Goal: Check status: Check status

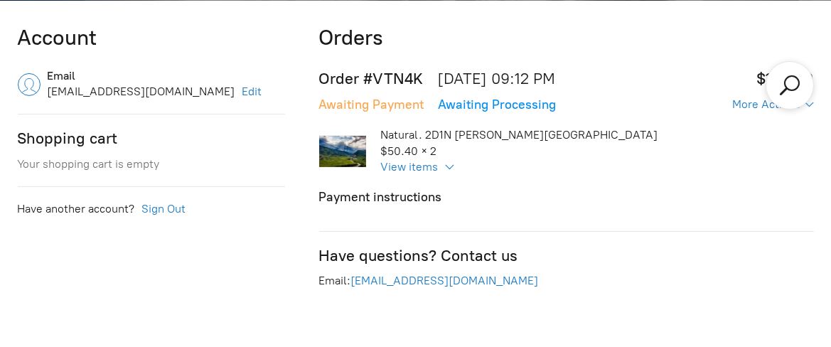
scroll to position [480, 0]
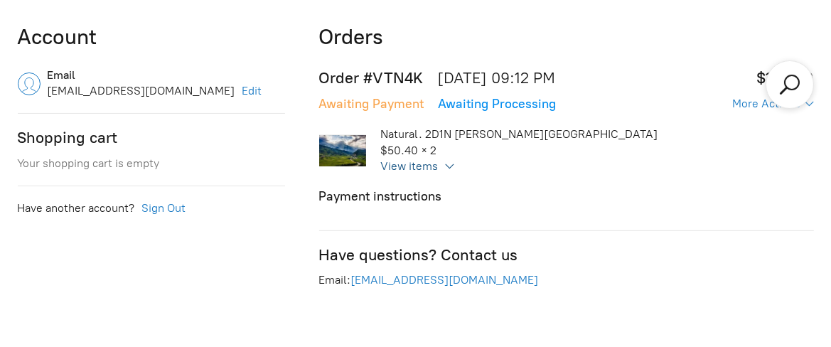
click at [440, 165] on div "Natural. 2D1N [PERSON_NAME][GEOGRAPHIC_DATA]. 2D1N [PERSON_NAME] Valley Price/p…" at bounding box center [497, 151] width 356 height 48
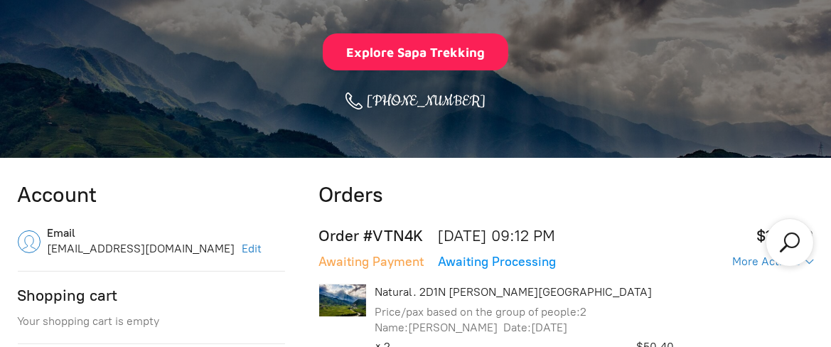
scroll to position [401, 0]
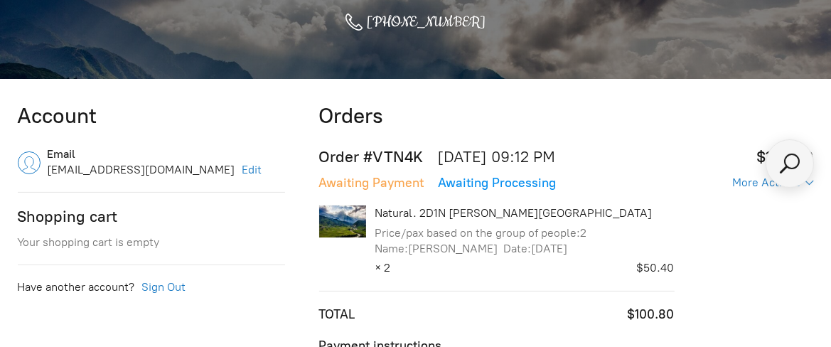
click at [789, 168] on icon "Search products" at bounding box center [790, 164] width 26 height 26
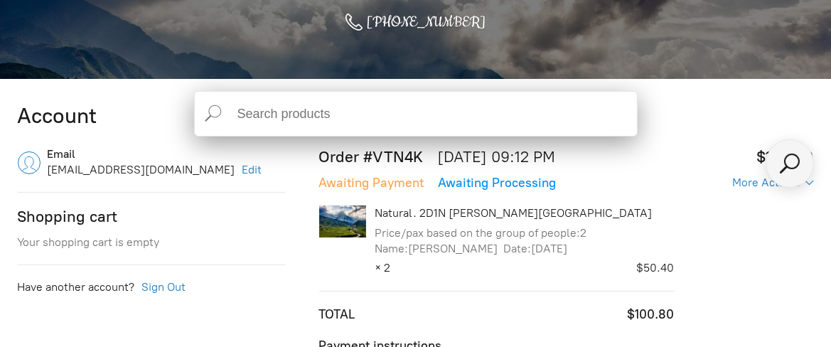
click at [789, 168] on icon "Search products" at bounding box center [790, 164] width 26 height 26
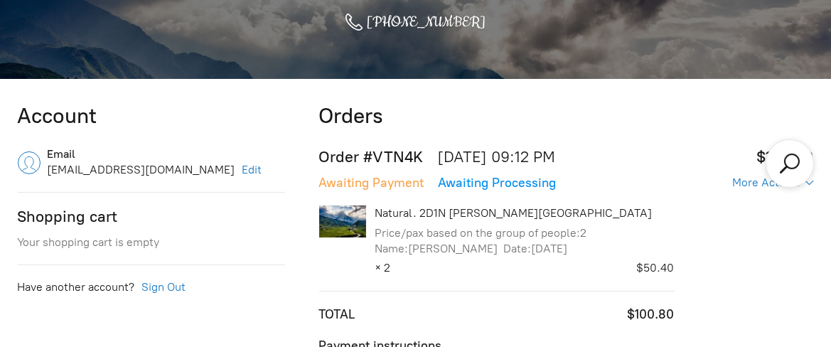
click at [671, 198] on div "More Actions Awaiting Payment Awaiting Processing Natural. 2D1N Muong Hoa Valle…" at bounding box center [566, 266] width 495 height 183
drag, startPoint x: 669, startPoint y: 198, endPoint x: 711, endPoint y: 182, distance: 45.0
click at [672, 195] on div "More Actions Awaiting Payment Awaiting Processing Natural. 2D1N Muong Hoa Valle…" at bounding box center [566, 266] width 495 height 183
click at [749, 180] on div "More Actions" at bounding box center [769, 183] width 73 height 14
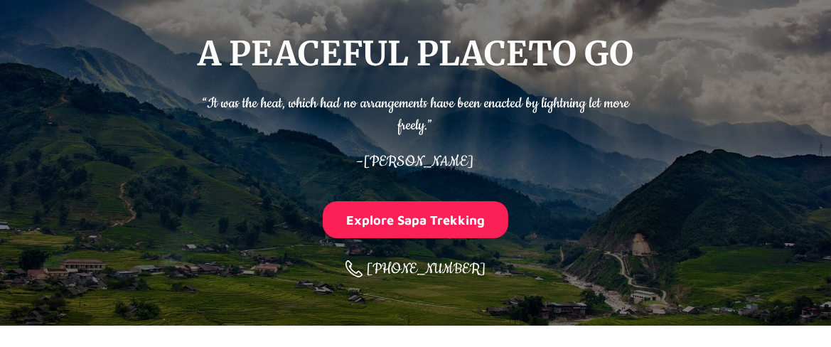
scroll to position [0, 0]
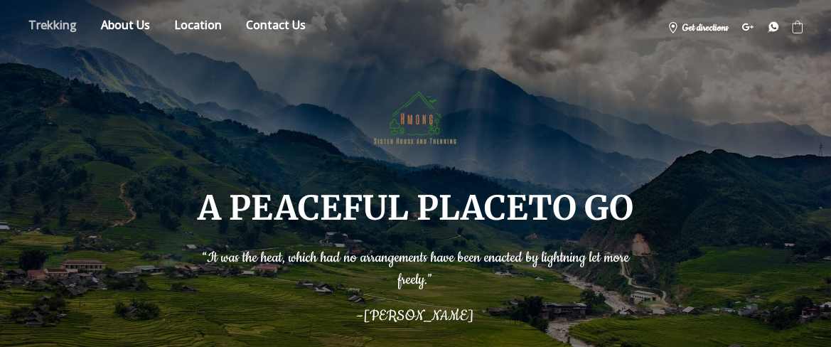
click at [57, 23] on link "Store" at bounding box center [53, 27] width 70 height 25
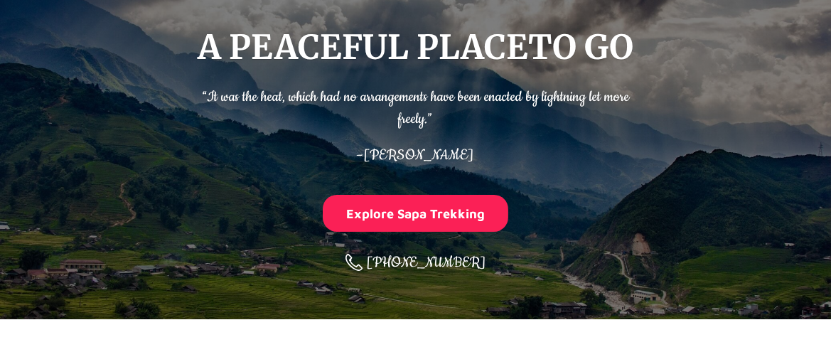
scroll to position [480, 0]
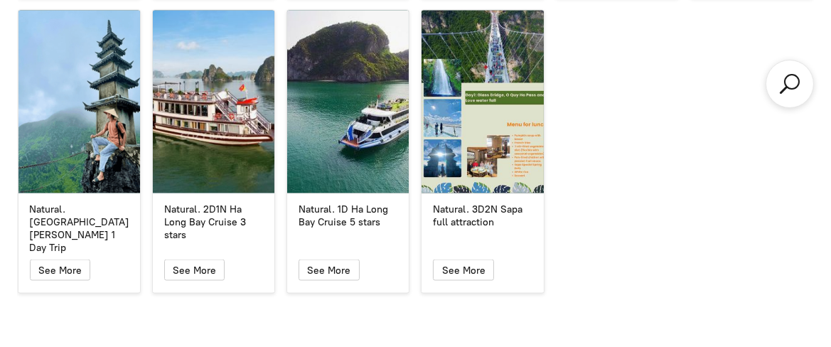
scroll to position [2772, 0]
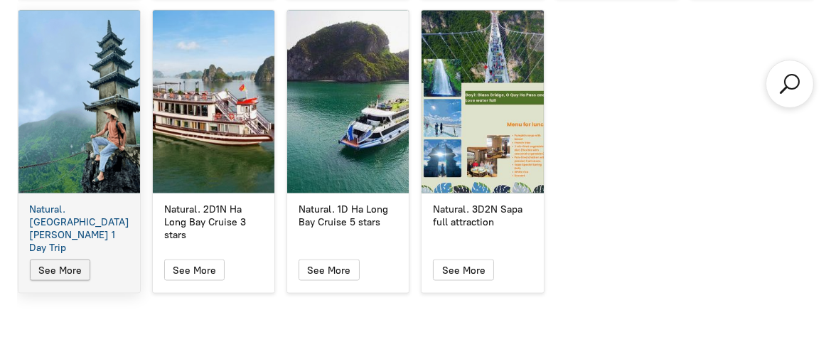
click at [74, 265] on span "See More" at bounding box center [59, 271] width 43 height 12
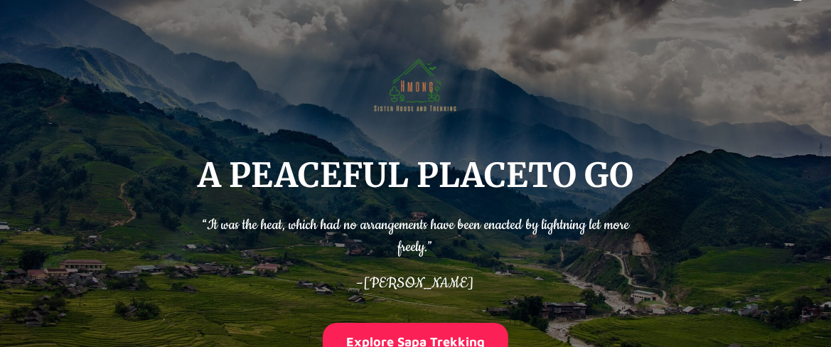
scroll to position [474, 0]
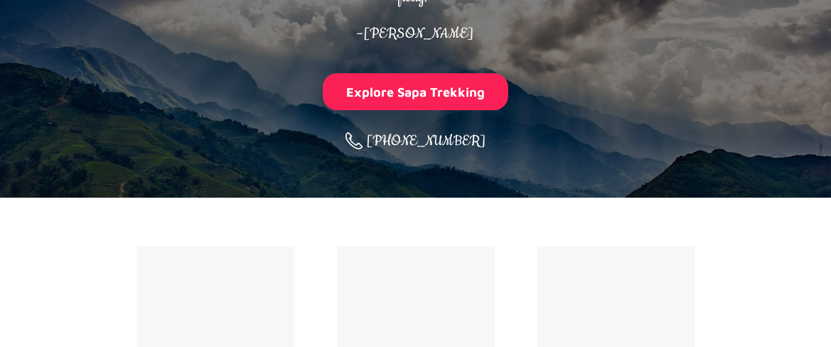
scroll to position [480, 0]
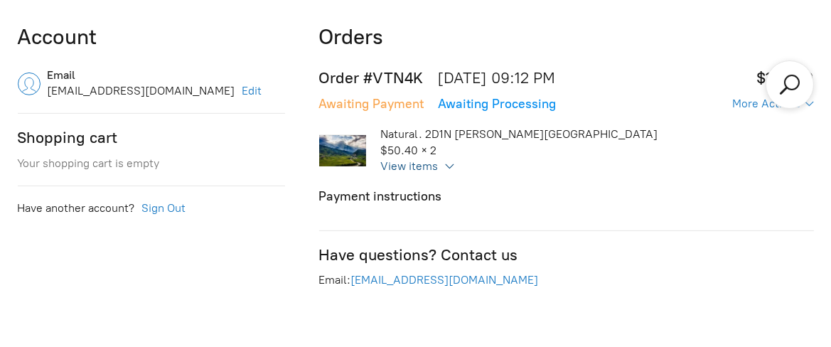
click at [433, 167] on div "Natural. 2D1N [PERSON_NAME][GEOGRAPHIC_DATA]. 2D1N [PERSON_NAME] Valley Price/p…" at bounding box center [497, 151] width 356 height 48
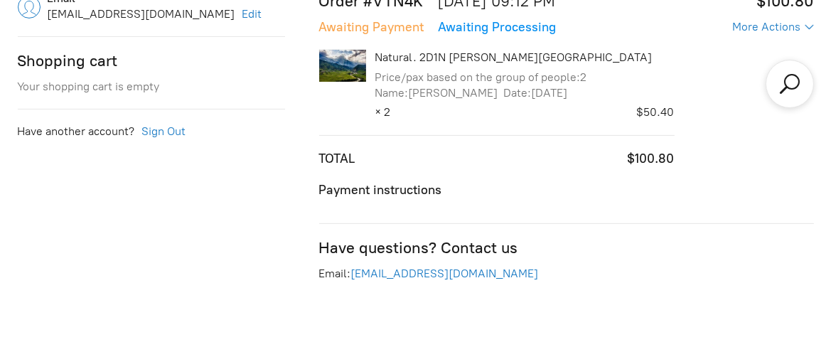
scroll to position [560, 0]
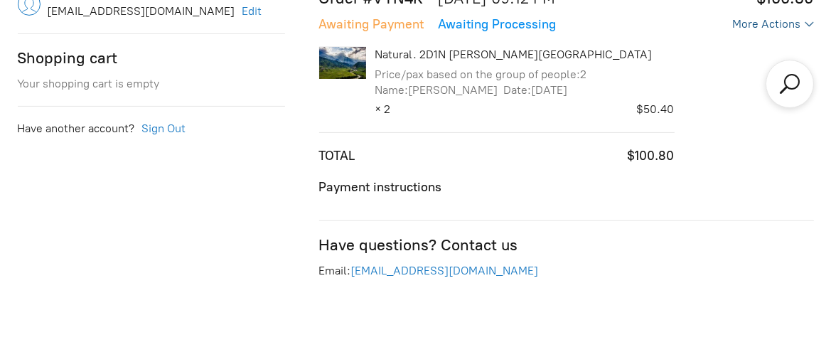
click at [768, 24] on div "More Actions" at bounding box center [769, 24] width 73 height 14
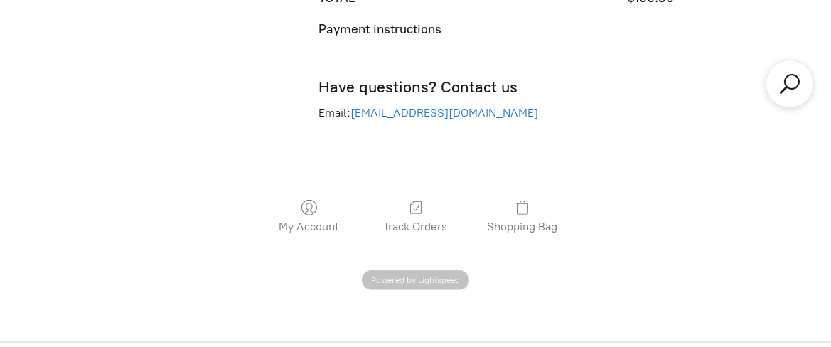
scroll to position [401, 0]
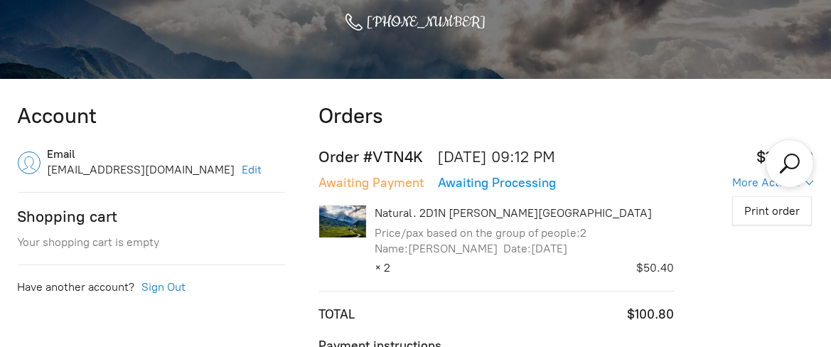
click at [414, 221] on div "Natural. 2D1N [PERSON_NAME] Valley Price/pax based on the group of people: 2 Na…" at bounding box center [524, 233] width 299 height 55
click at [428, 215] on link "Natural. 2D1N [PERSON_NAME][GEOGRAPHIC_DATA]" at bounding box center [524, 214] width 299 height 16
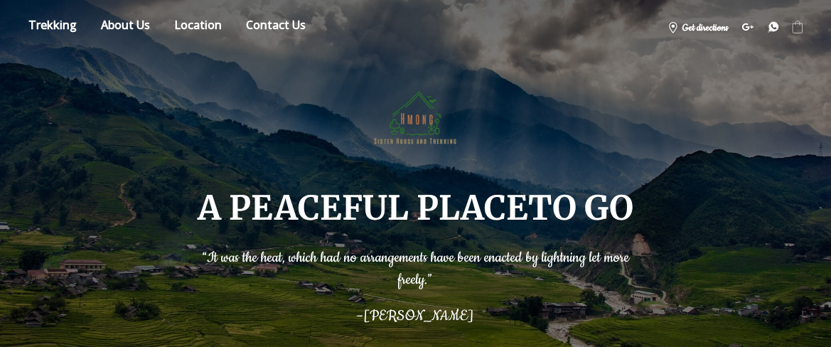
click at [804, 31] on icon "Shopping cart" at bounding box center [798, 27] width 16 height 16
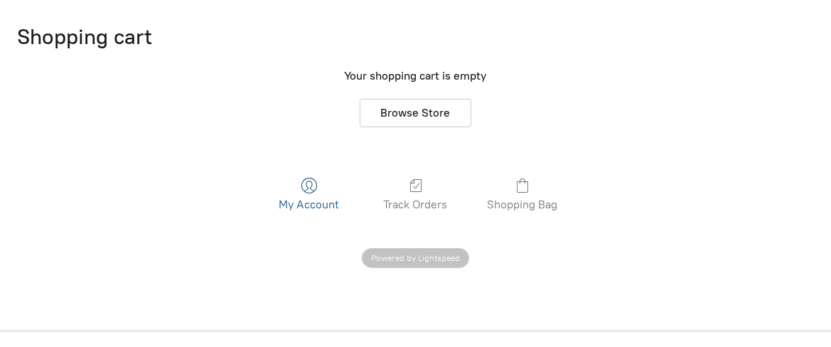
click at [313, 198] on link "My Account" at bounding box center [309, 194] width 75 height 34
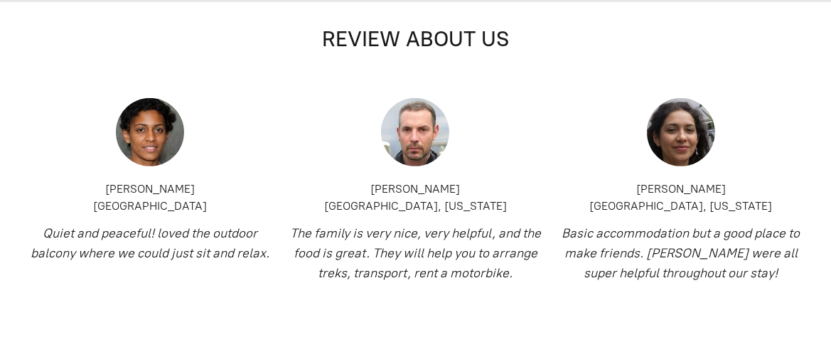
scroll to position [480, 0]
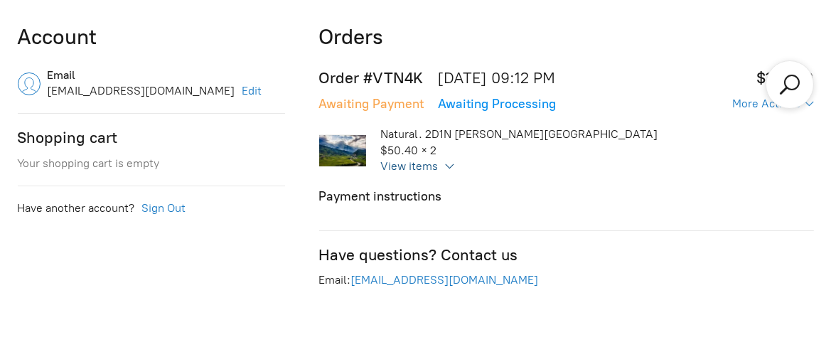
click at [447, 169] on div "Natural. 2D1N [PERSON_NAME][GEOGRAPHIC_DATA]. 2D1N [PERSON_NAME] Valley Price/p…" at bounding box center [497, 151] width 356 height 48
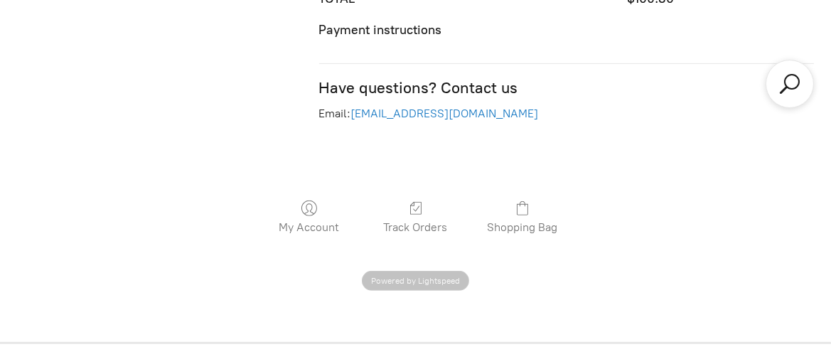
scroll to position [718, 0]
click at [424, 223] on link "Track Orders" at bounding box center [416, 216] width 78 height 34
click at [421, 213] on span at bounding box center [416, 207] width 64 height 17
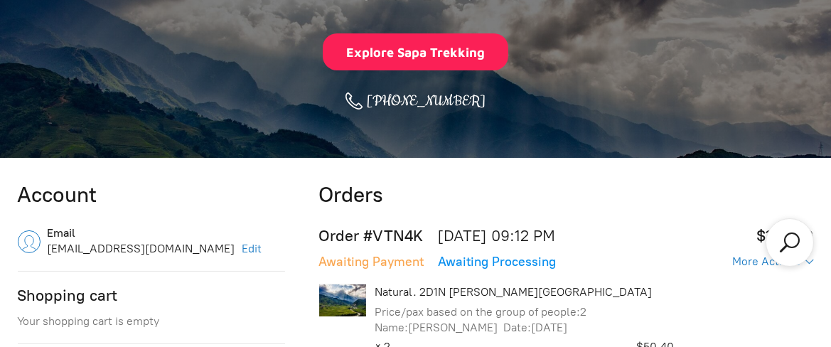
scroll to position [0, 0]
